Goal: Transaction & Acquisition: Purchase product/service

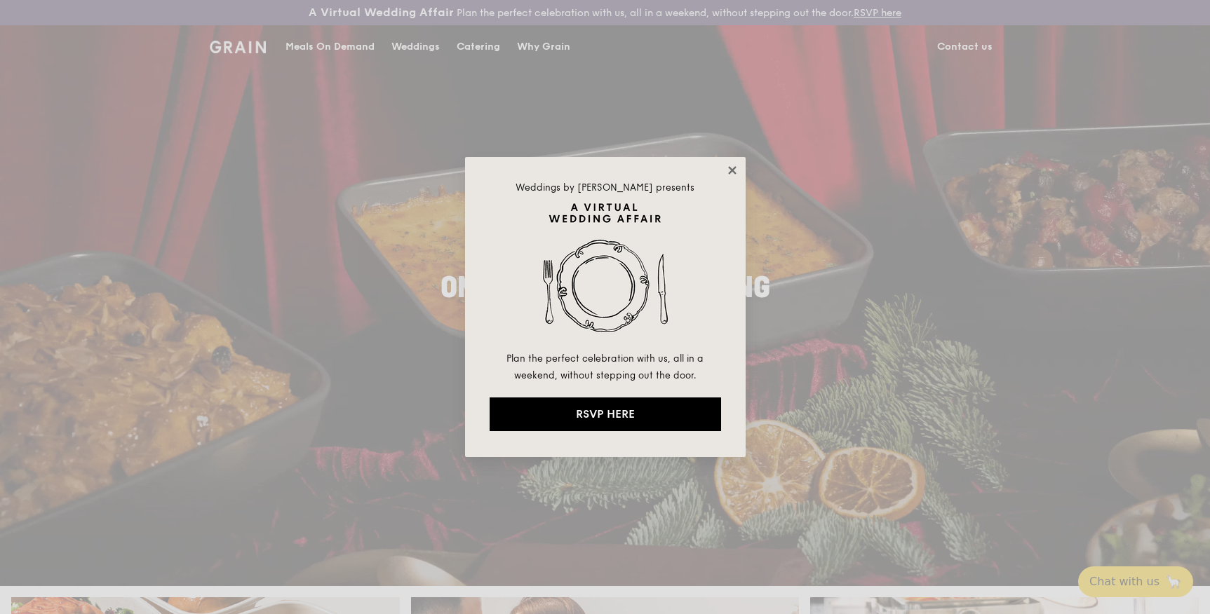
click at [735, 171] on icon at bounding box center [732, 170] width 13 height 13
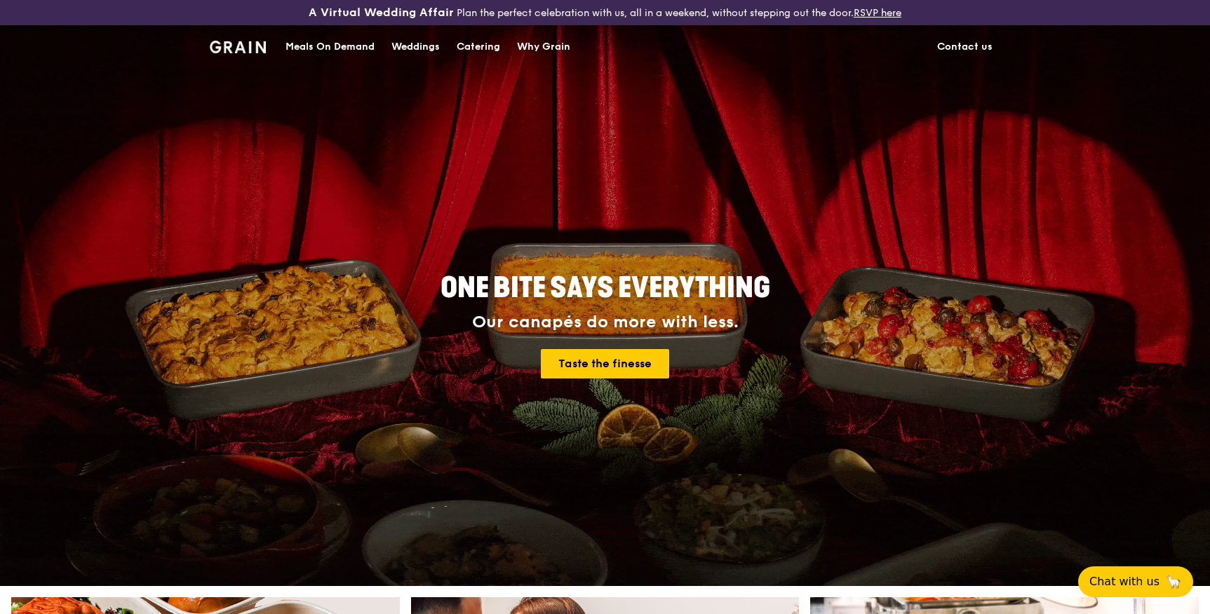
click at [316, 52] on div "Meals On Demand" at bounding box center [329, 47] width 89 height 42
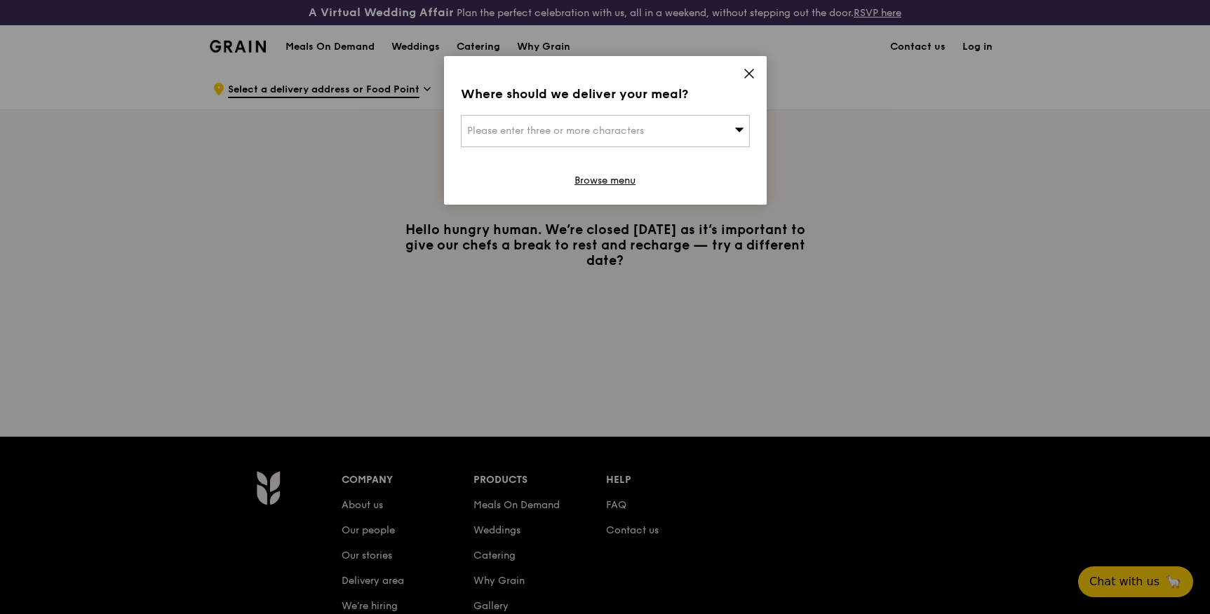
click at [738, 132] on icon at bounding box center [738, 130] width 9 height 4
click at [744, 82] on span at bounding box center [749, 75] width 13 height 15
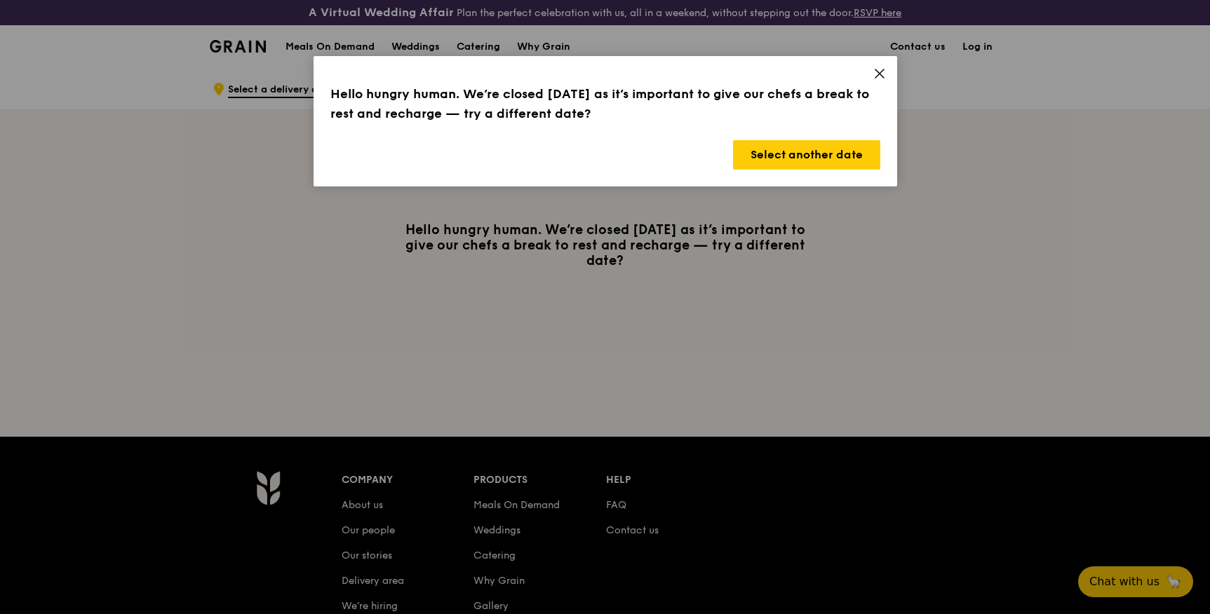
click at [887, 69] on div "Hello hungry human. We’re closed today as it’s important to give our chefs a br…" at bounding box center [604, 121] width 583 height 130
click at [879, 74] on icon at bounding box center [879, 73] width 8 height 8
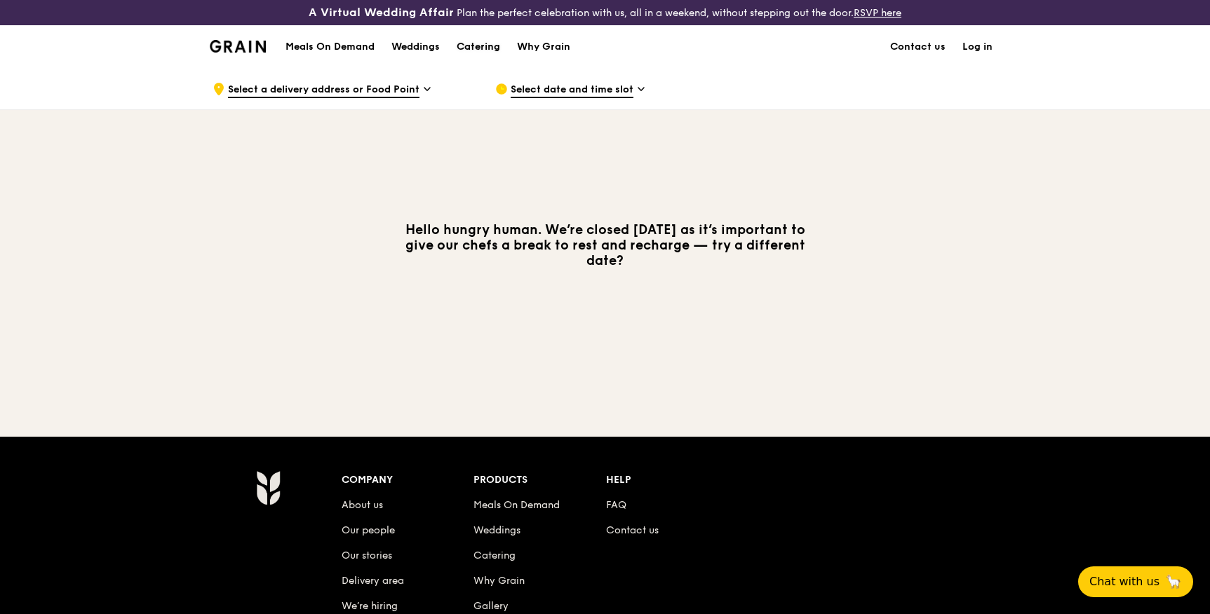
click at [490, 47] on div "Catering" at bounding box center [477, 47] width 43 height 42
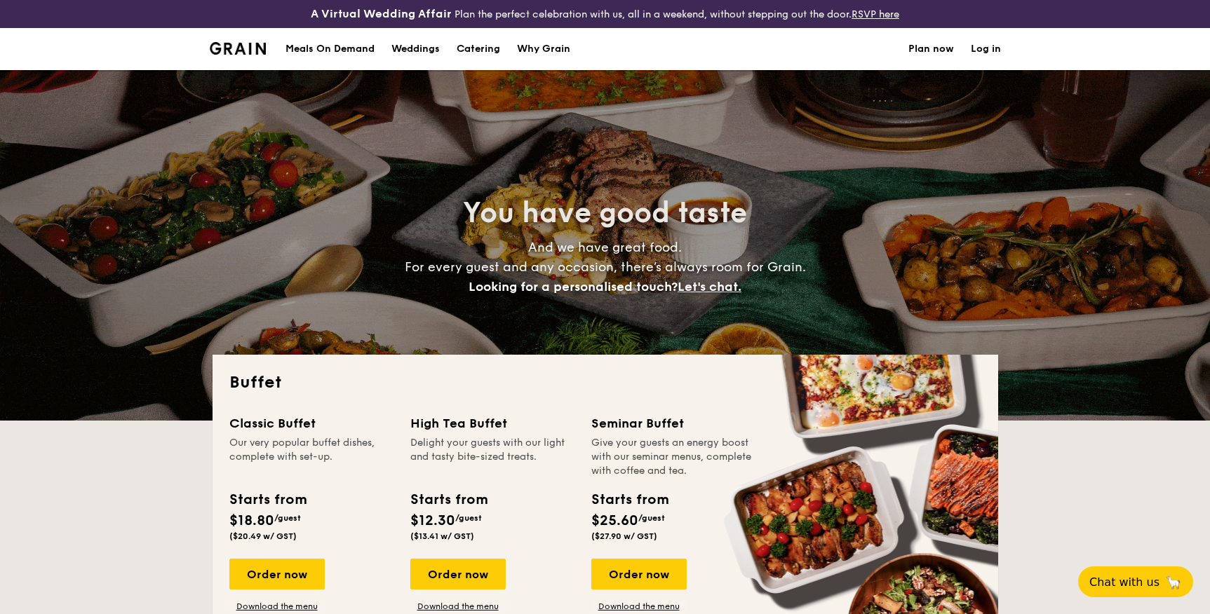
select select
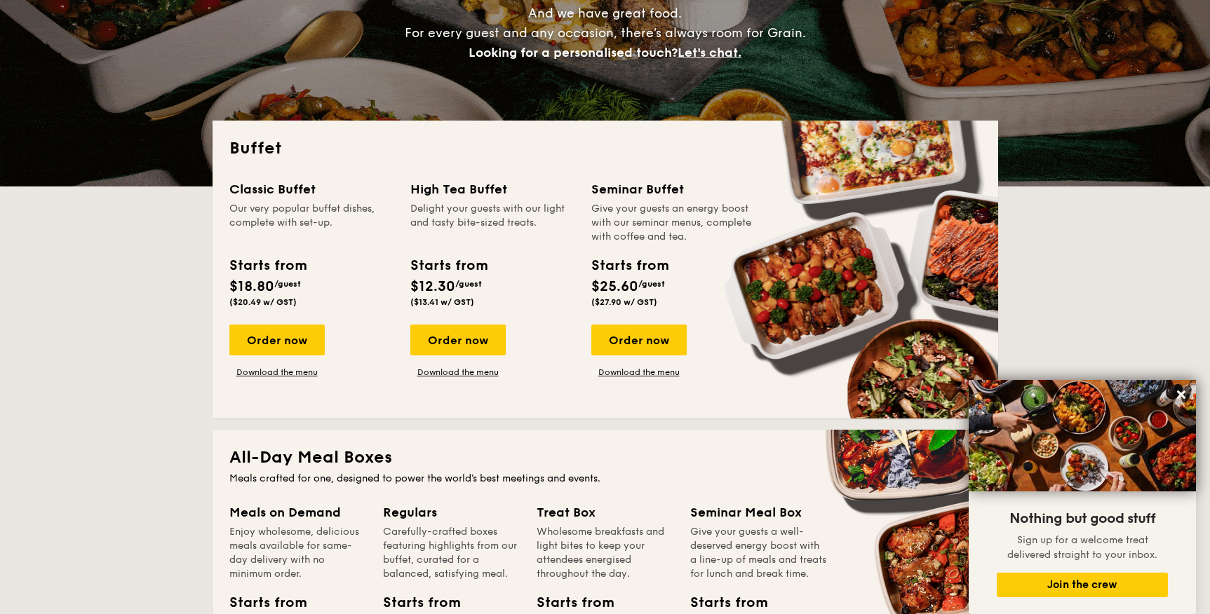
scroll to position [236, 0]
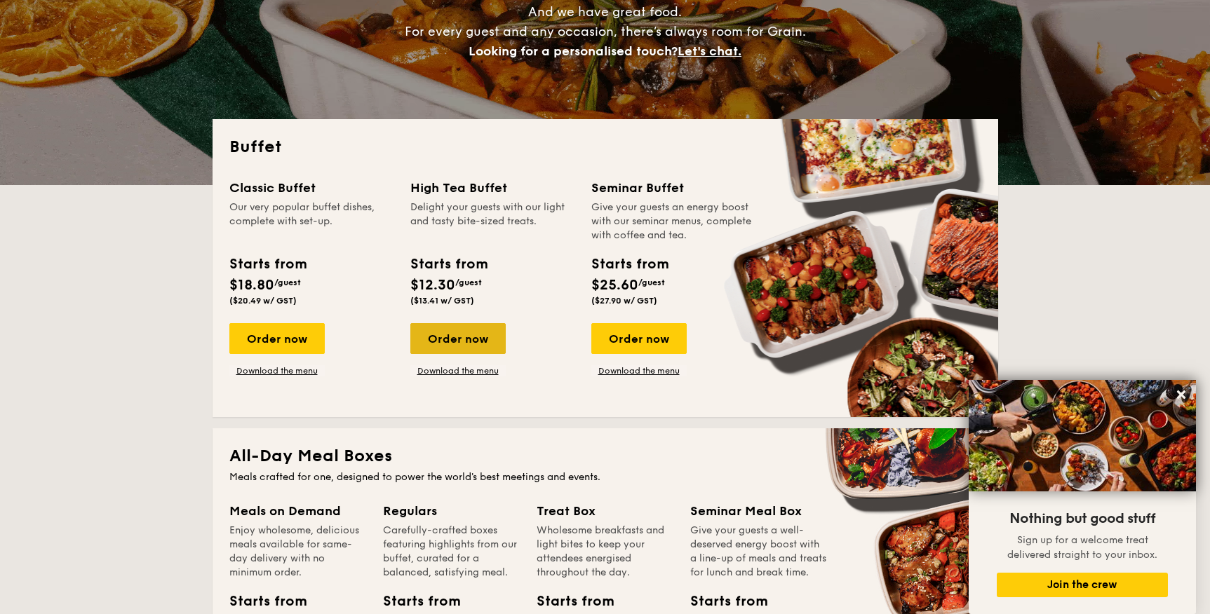
click at [468, 333] on div "Order now" at bounding box center [457, 338] width 95 height 31
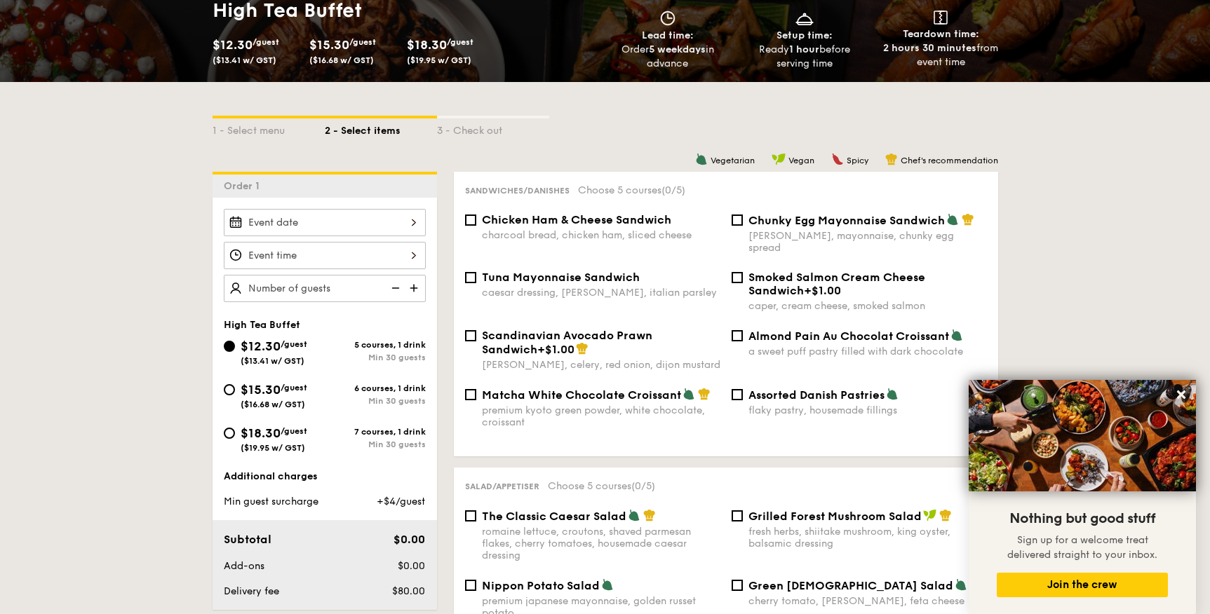
scroll to position [216, 0]
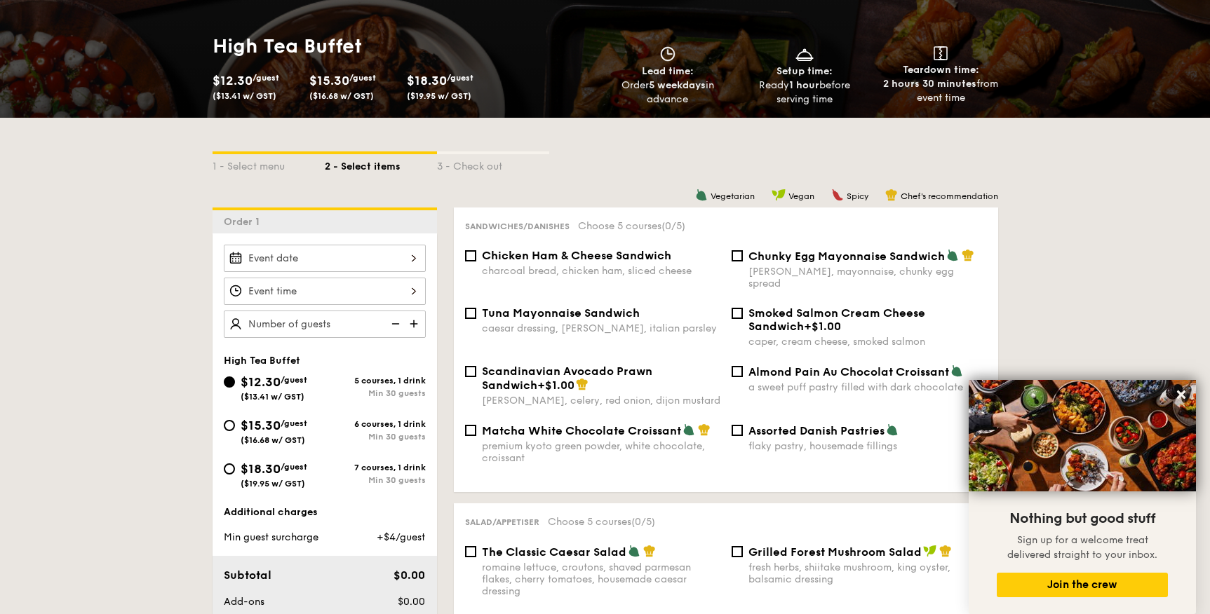
select select
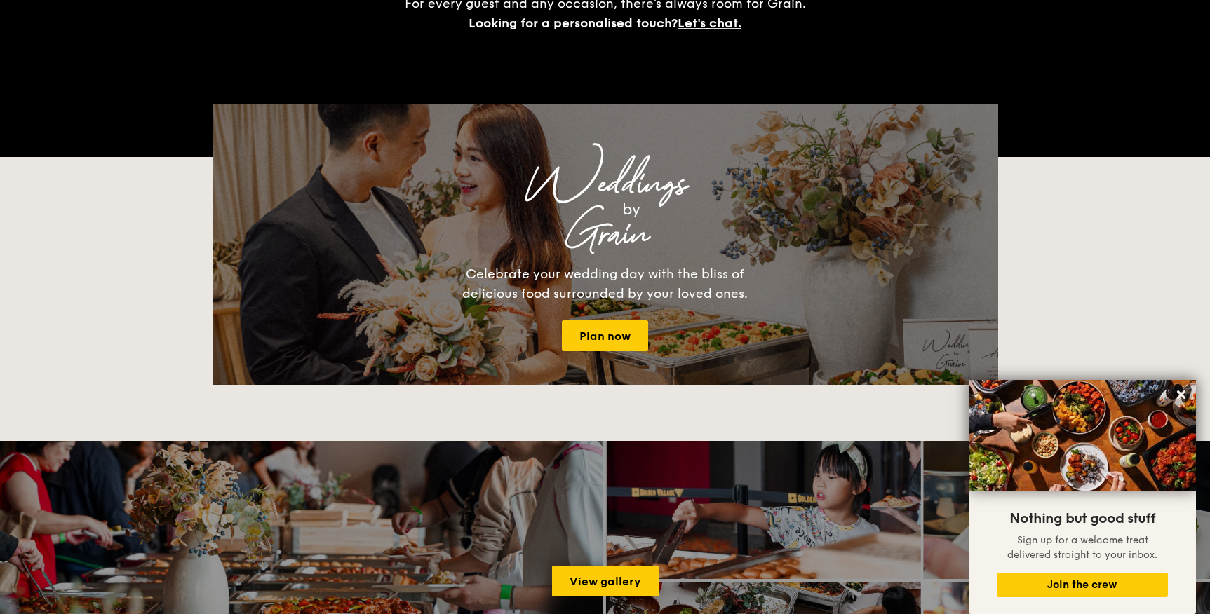
scroll to position [264, 0]
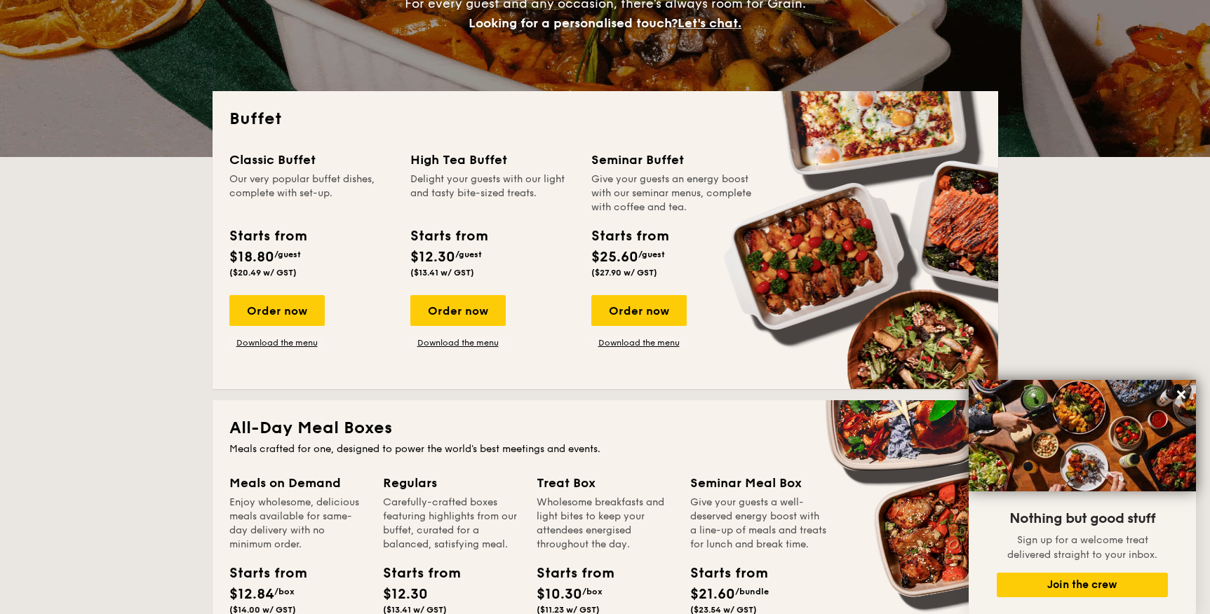
click at [281, 161] on div "Classic Buffet" at bounding box center [311, 160] width 164 height 20
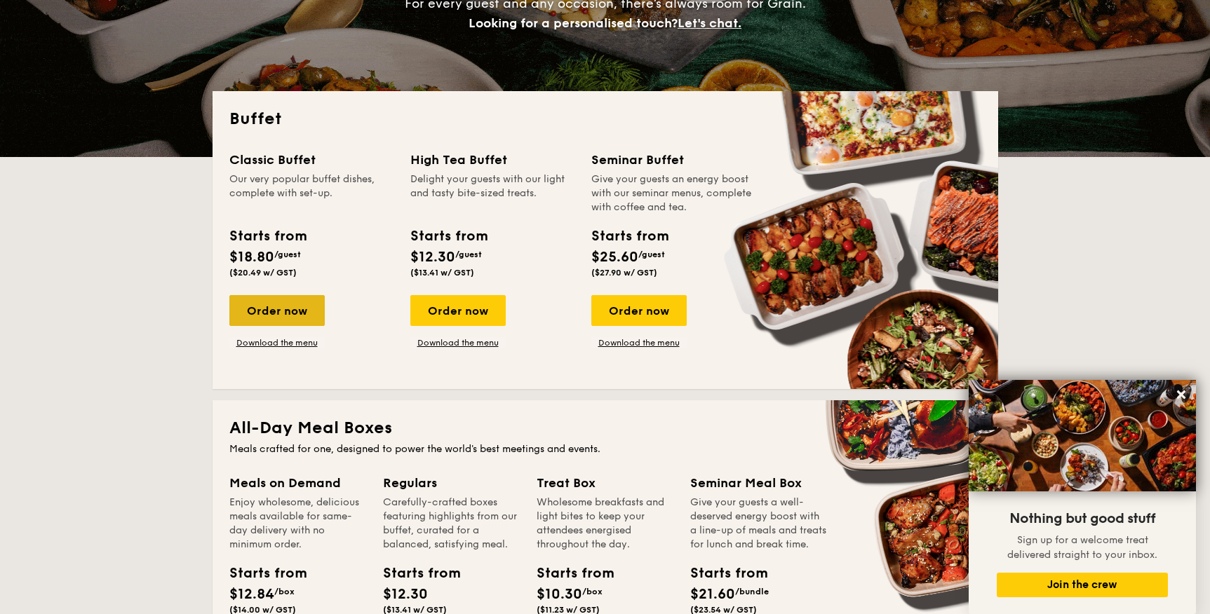
click at [283, 309] on div "Order now" at bounding box center [276, 310] width 95 height 31
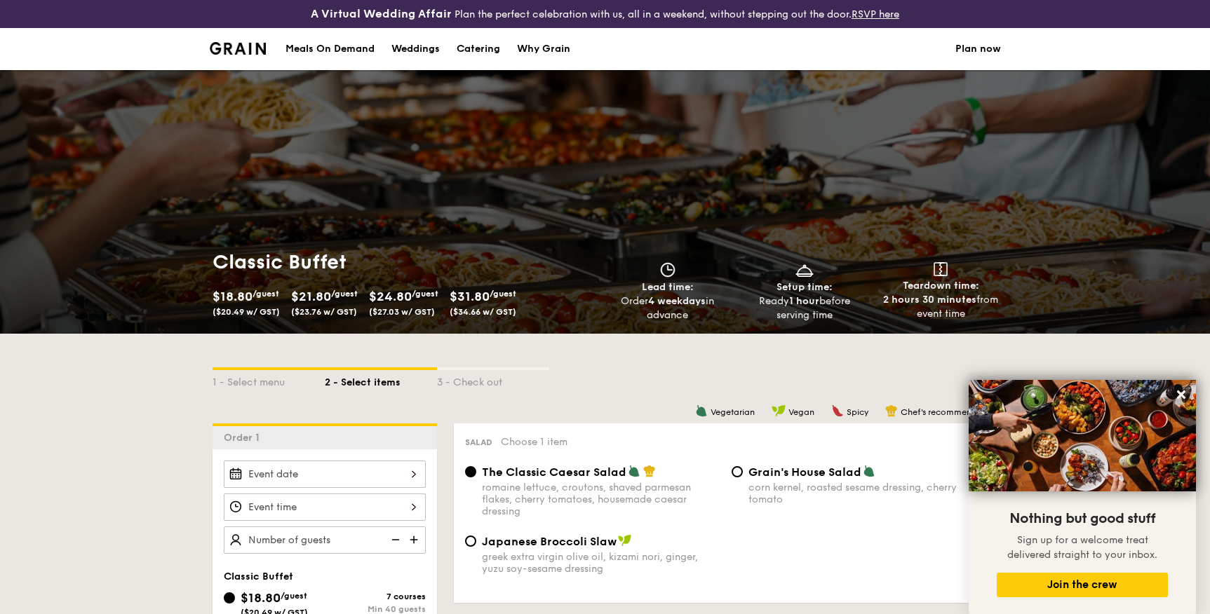
scroll to position [292, 0]
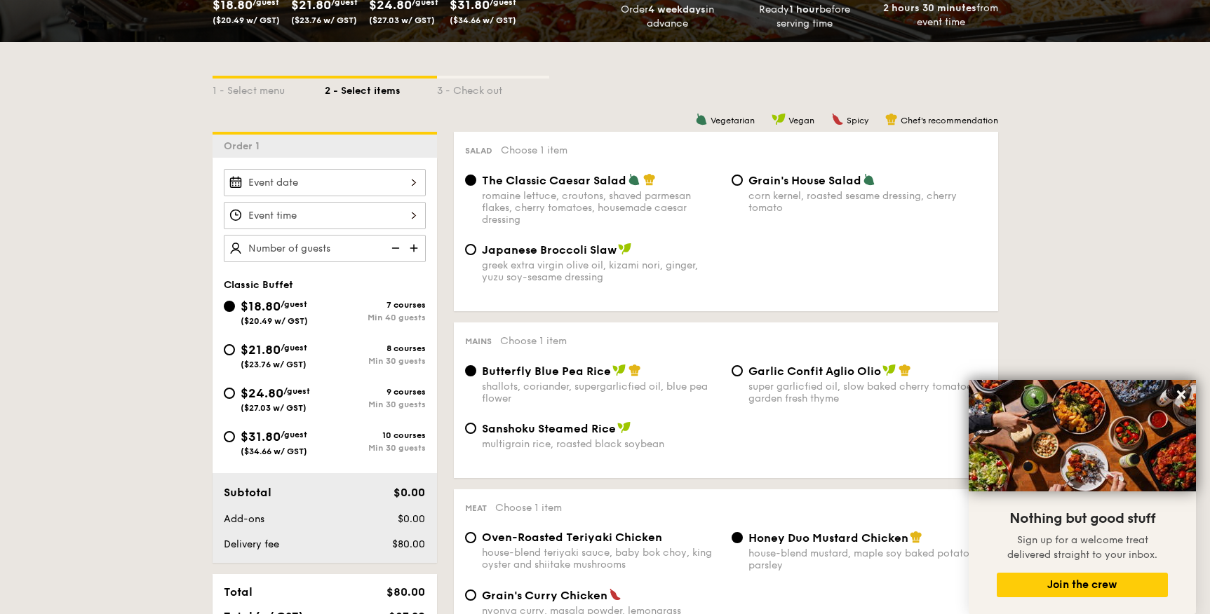
select select
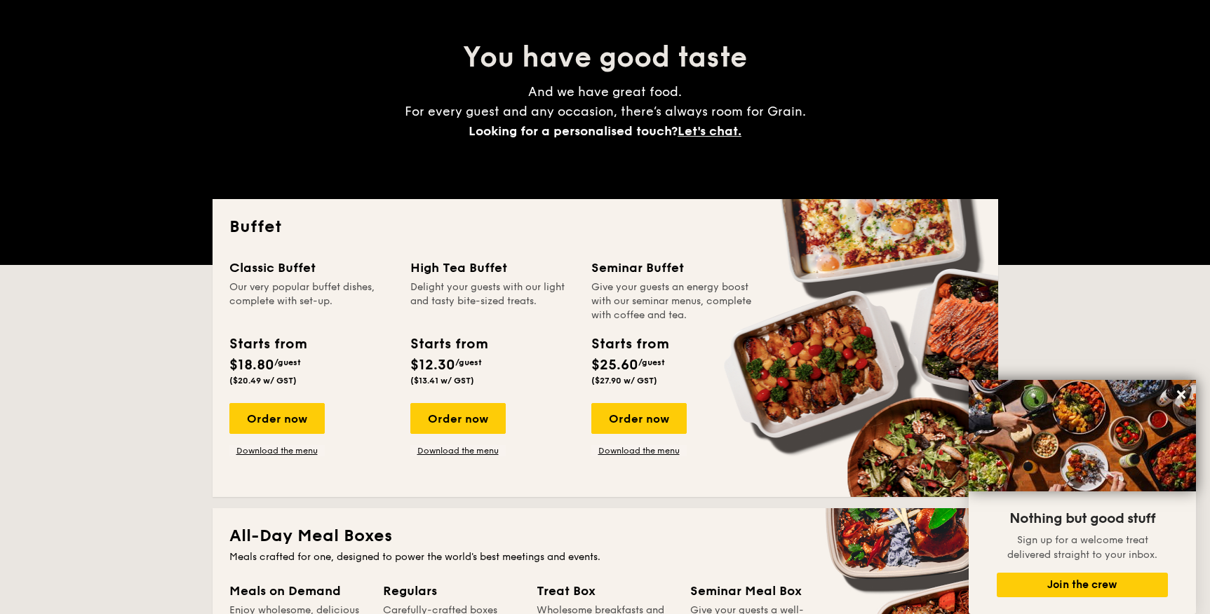
scroll to position [106, 0]
